Goal: Navigation & Orientation: Find specific page/section

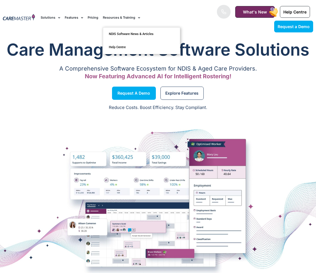
click at [114, 16] on link "Resources & Training" at bounding box center [121, 17] width 37 height 19
click at [125, 16] on link "Resources & Training" at bounding box center [121, 17] width 37 height 19
